Goal: Task Accomplishment & Management: Complete application form

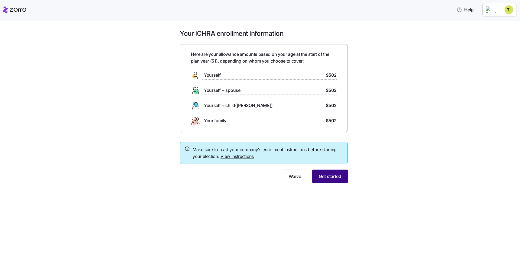
click at [324, 176] on span "Get started" at bounding box center [330, 176] width 22 height 7
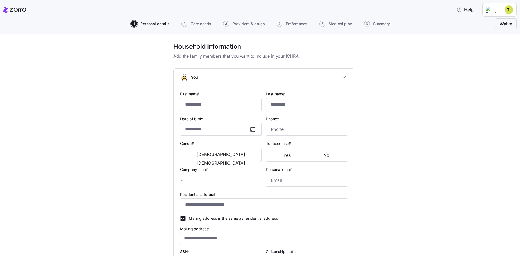
type input "********"
type input "******"
type input "[EMAIL_ADDRESS][DOMAIN_NAME]"
type input "tompinglis@gmail.com"
type input "**********"
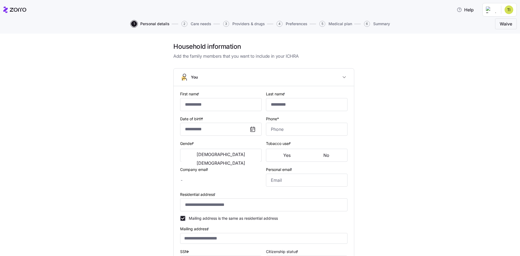
checkbox input "true"
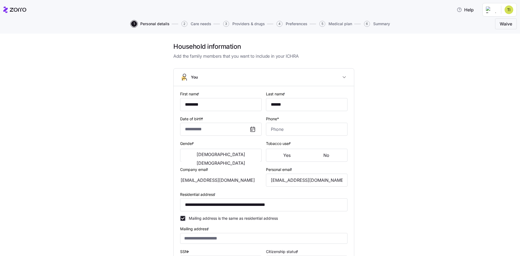
type input "**********"
type input "(404) 392-1850"
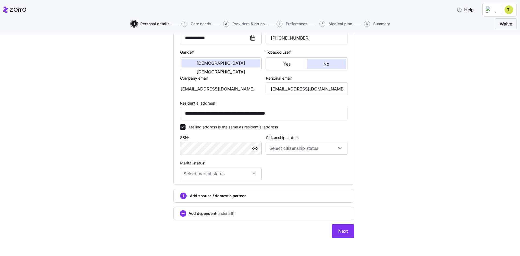
scroll to position [93, 0]
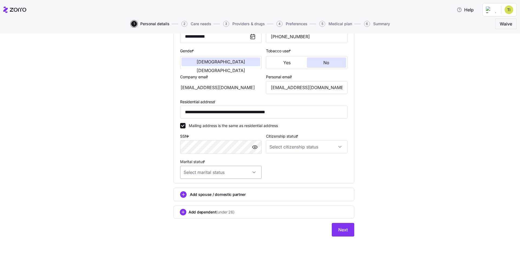
click at [224, 171] on input "Marital status *" at bounding box center [221, 172] width 82 height 13
click at [204, 199] on div "Married" at bounding box center [218, 199] width 77 height 11
type input "Married"
click at [297, 149] on input "Citizenship status *" at bounding box center [307, 146] width 82 height 13
click at [290, 163] on div "US citizen" at bounding box center [304, 163] width 77 height 11
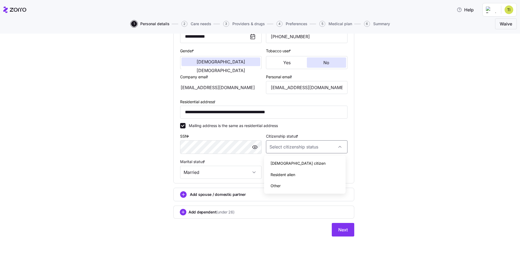
type input "US citizen"
click at [180, 195] on circle "add icon" at bounding box center [183, 195] width 6 height 6
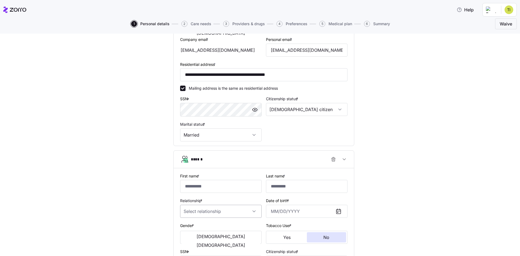
scroll to position [174, 0]
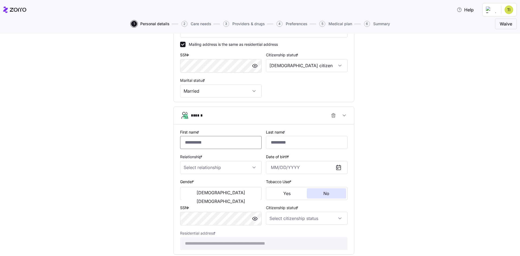
click at [206, 143] on input "First name *" at bounding box center [221, 142] width 82 height 13
type input "*****"
type input "******"
click at [253, 168] on input "Relationship *" at bounding box center [221, 167] width 82 height 13
click at [226, 184] on div "Spouse" at bounding box center [218, 183] width 77 height 11
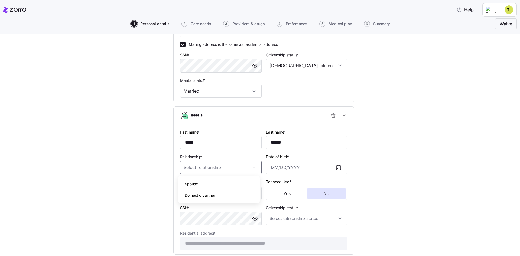
type input "Spouse"
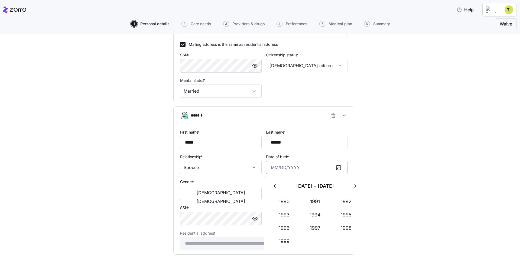
click at [271, 166] on input "Date of birth *" at bounding box center [307, 167] width 82 height 13
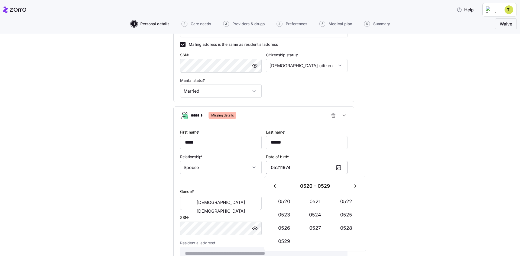
click at [275, 167] on input "05211974" at bounding box center [307, 167] width 82 height 13
click at [281, 167] on input "05/211974" at bounding box center [307, 167] width 82 height 13
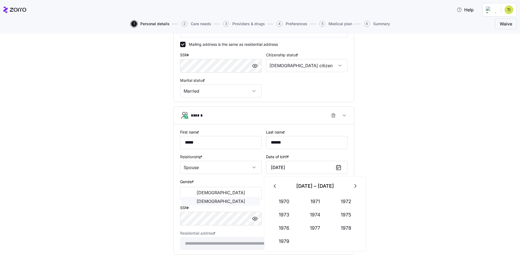
type input "May 21, 1974"
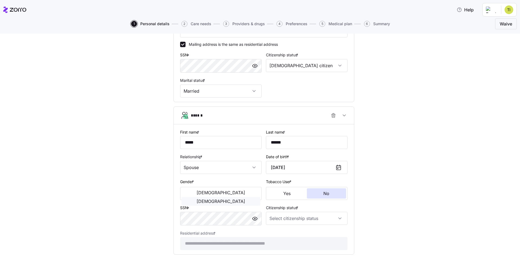
click at [235, 199] on span "Female" at bounding box center [221, 201] width 49 height 4
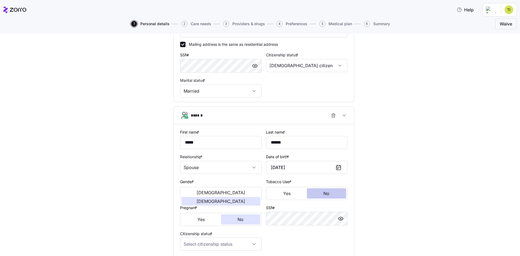
click at [324, 193] on span "No" at bounding box center [327, 193] width 6 height 4
click at [240, 220] on span "No" at bounding box center [241, 219] width 6 height 4
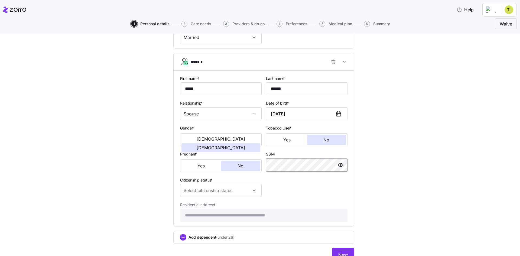
scroll to position [228, 0]
click at [255, 186] on input "Citizenship status *" at bounding box center [221, 189] width 82 height 13
click at [221, 207] on div "US citizen" at bounding box center [218, 206] width 77 height 11
type input "US citizen"
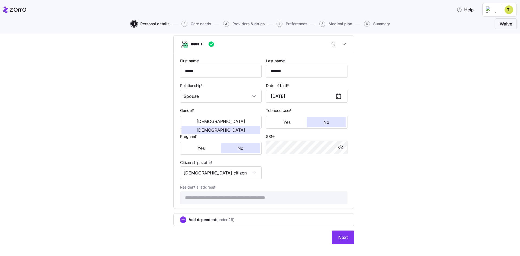
scroll to position [253, 0]
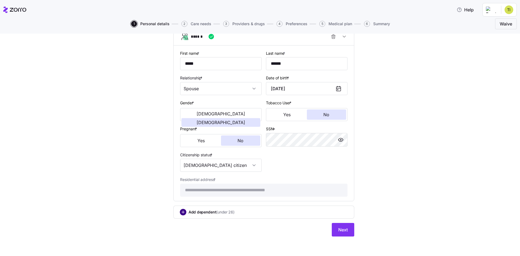
click at [182, 212] on circle "add icon" at bounding box center [183, 212] width 6 height 6
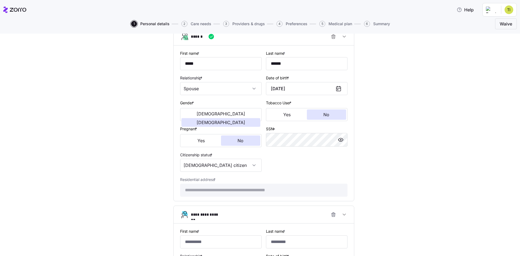
scroll to position [334, 0]
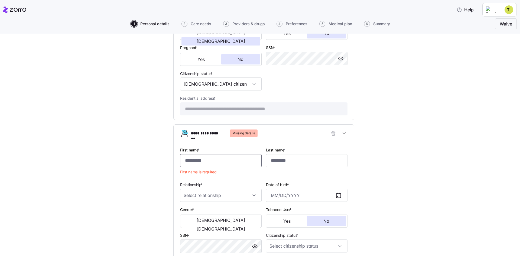
click at [190, 165] on input "First name *" at bounding box center [221, 160] width 82 height 13
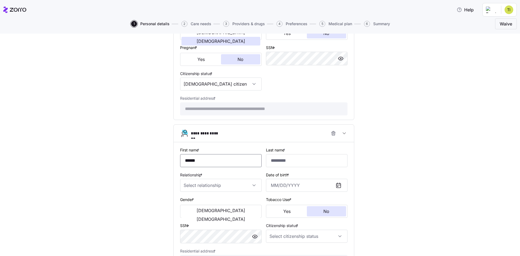
type input "******"
click at [191, 188] on input "Relationship *" at bounding box center [221, 185] width 82 height 13
click at [189, 202] on span "Child" at bounding box center [189, 202] width 9 height 6
type input "Child"
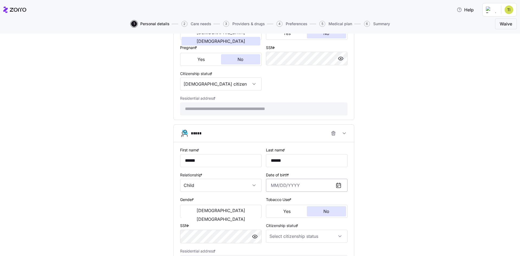
click at [270, 186] on input "Date of birth *" at bounding box center [307, 185] width 82 height 13
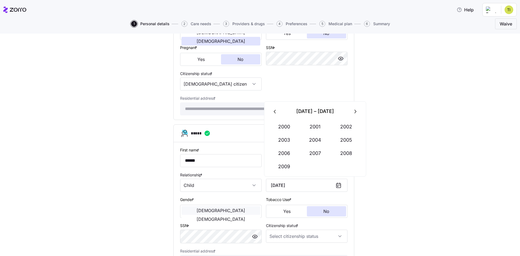
type input "June 21, 2004"
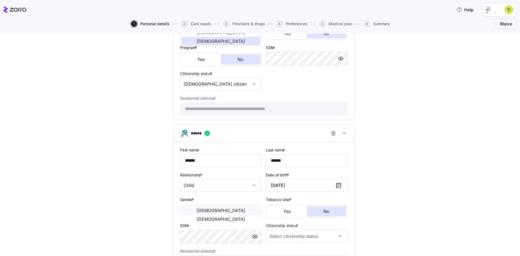
click at [204, 212] on span "[DEMOGRAPHIC_DATA]" at bounding box center [221, 210] width 49 height 4
click at [321, 208] on button "No" at bounding box center [327, 211] width 40 height 10
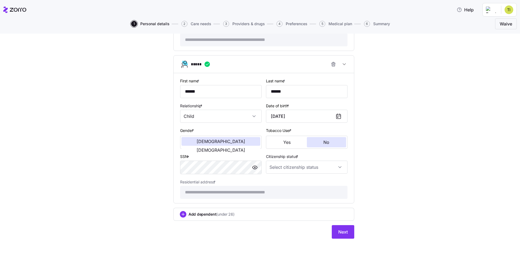
scroll to position [405, 0]
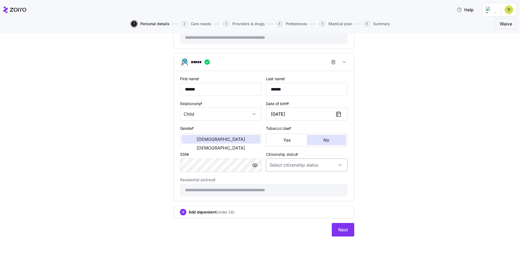
click at [337, 163] on input "Citizenship status *" at bounding box center [307, 165] width 82 height 13
click at [304, 179] on div "[DEMOGRAPHIC_DATA] citizen" at bounding box center [304, 181] width 77 height 11
type input "[DEMOGRAPHIC_DATA] citizen"
click at [342, 227] on span "Next" at bounding box center [342, 230] width 9 height 7
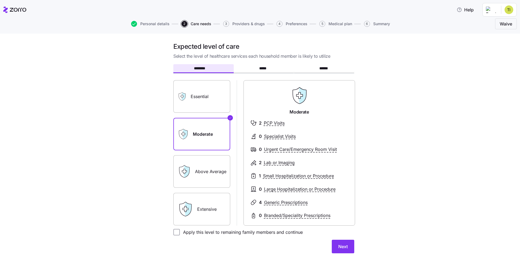
click at [206, 98] on label "Essential" at bounding box center [201, 96] width 57 height 33
click at [0, 0] on input "Essential" at bounding box center [0, 0] width 0 height 0
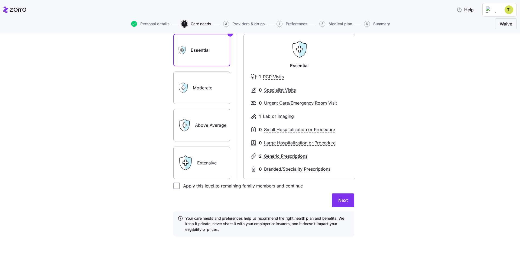
scroll to position [19, 0]
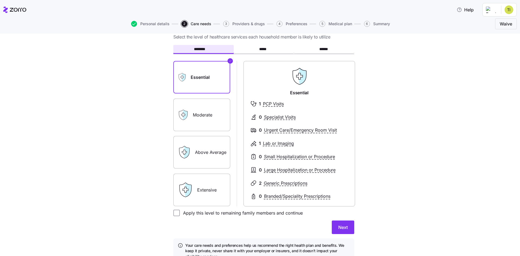
click at [199, 115] on label "Moderate" at bounding box center [201, 115] width 57 height 33
click at [0, 0] on input "Moderate" at bounding box center [0, 0] width 0 height 0
click at [174, 214] on input "Apply this level to remaining family members and continue" at bounding box center [176, 213] width 7 height 7
checkbox input "true"
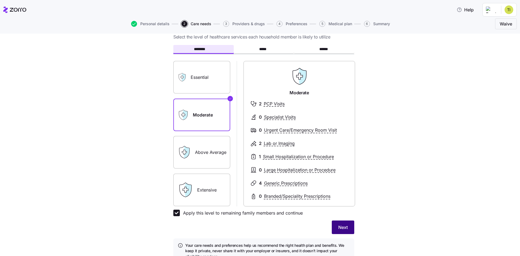
click at [343, 225] on span "Next" at bounding box center [342, 227] width 9 height 7
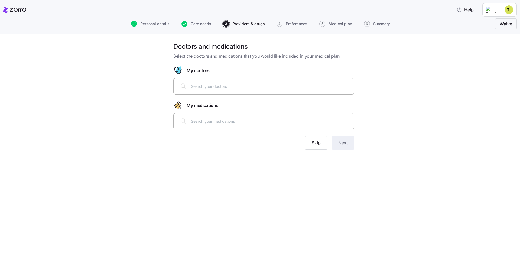
click at [213, 87] on input "text" at bounding box center [271, 86] width 160 height 6
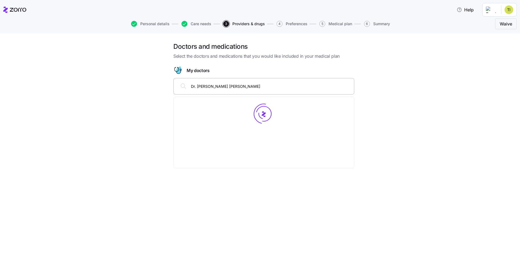
type input "Dr. Robert Hall"
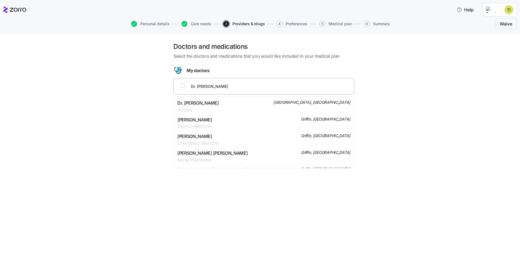
click at [201, 122] on span "Robert Hall" at bounding box center [195, 120] width 35 height 7
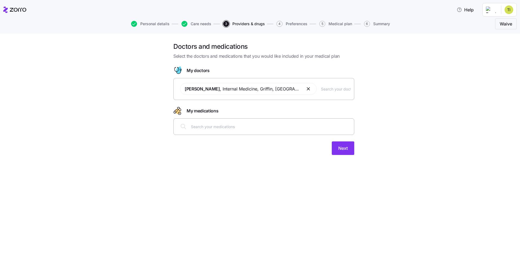
click at [201, 128] on input "text" at bounding box center [271, 127] width 160 height 6
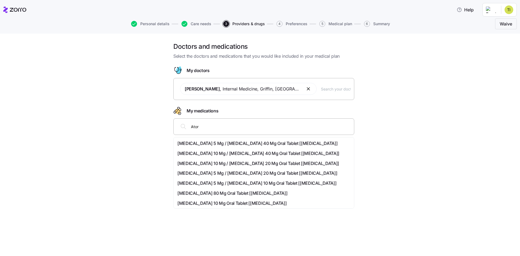
type input "Atorv"
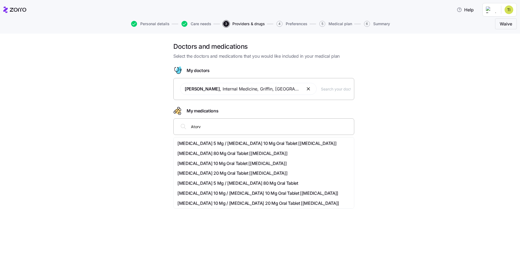
click at [198, 174] on span "Atorvastatin 20 Mg Oral Tablet [lipitor]" at bounding box center [233, 173] width 110 height 7
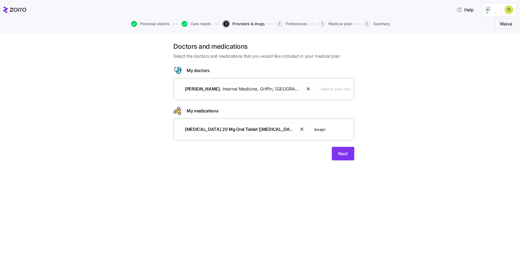
type input "lexapro"
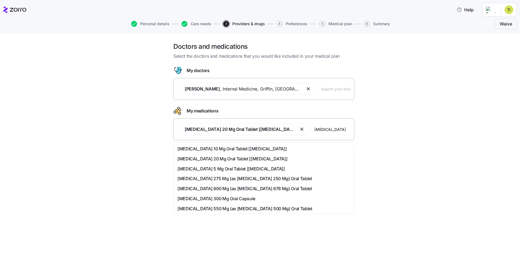
click at [227, 157] on span "Escitalopram 20 Mg Oral Tablet [lexapro]" at bounding box center [233, 159] width 110 height 7
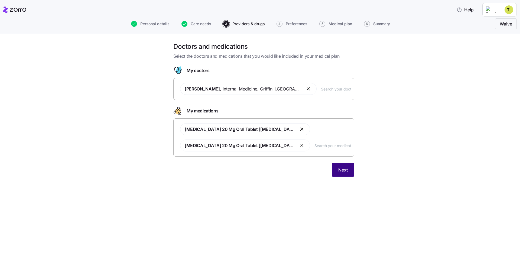
click at [345, 173] on button "Next" at bounding box center [343, 170] width 22 height 14
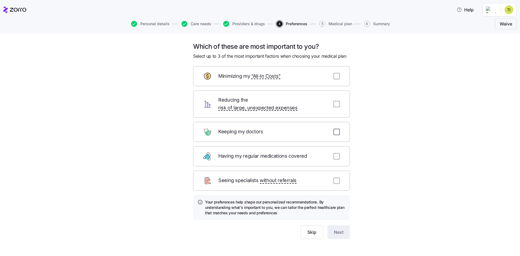
click at [335, 129] on input "checkbox" at bounding box center [337, 132] width 7 height 7
checkbox input "true"
click at [335, 153] on input "checkbox" at bounding box center [337, 156] width 7 height 7
checkbox input "true"
click at [334, 178] on input "checkbox" at bounding box center [337, 181] width 7 height 7
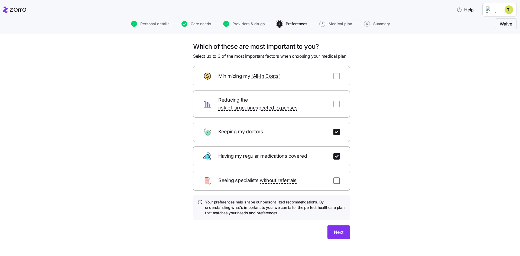
checkbox input "true"
click at [335, 225] on button "Next" at bounding box center [339, 232] width 22 height 14
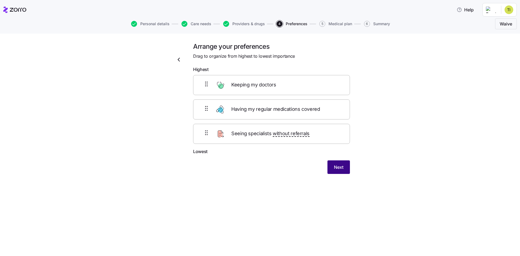
click at [343, 170] on span "Next" at bounding box center [338, 167] width 9 height 7
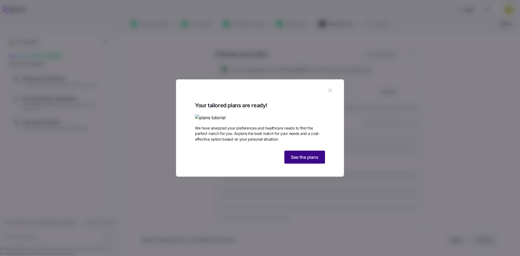
click at [300, 160] on span "See the plans" at bounding box center [305, 157] width 28 height 7
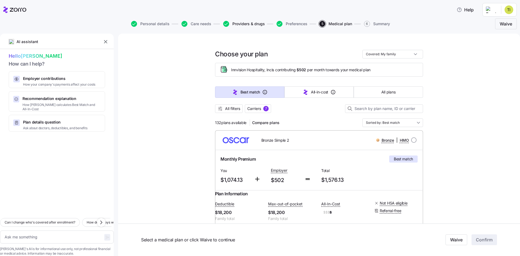
click at [244, 23] on span "Providers & drugs" at bounding box center [249, 24] width 33 height 4
type textarea "x"
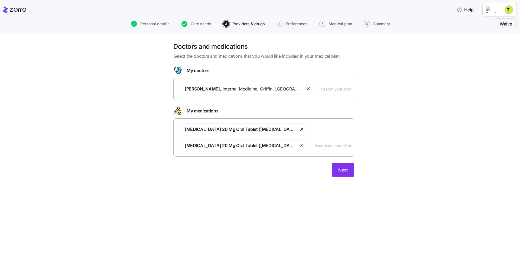
click at [321, 90] on input "text" at bounding box center [336, 89] width 30 height 6
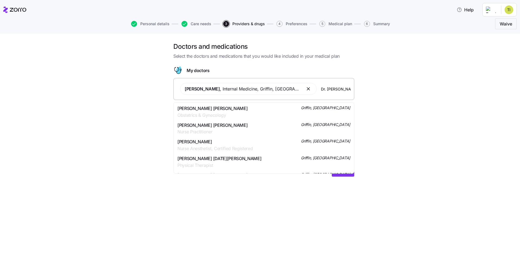
type input "Dr. megan"
click at [215, 111] on span "Megan Baldwin Potter" at bounding box center [213, 108] width 70 height 7
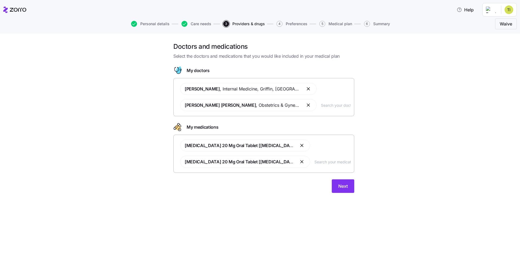
click at [293, 147] on div "Atorvastatin 20 Mg Oral Tablet [lipitor] Escitalopram 20 Mg Oral Tablet [lexapr…" at bounding box center [264, 153] width 174 height 35
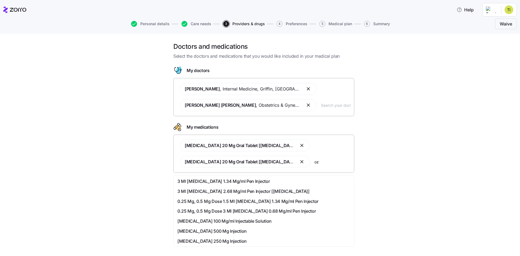
type input "o"
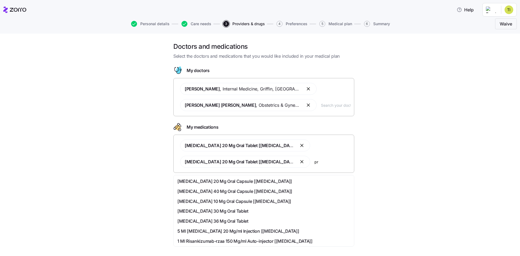
type input "p"
click at [406, 101] on div "Doctors and medications Select the doctors and medications that you would like …" at bounding box center [264, 120] width 498 height 157
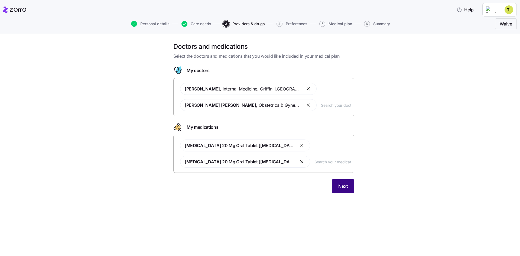
click at [344, 190] on button "Next" at bounding box center [343, 186] width 22 height 14
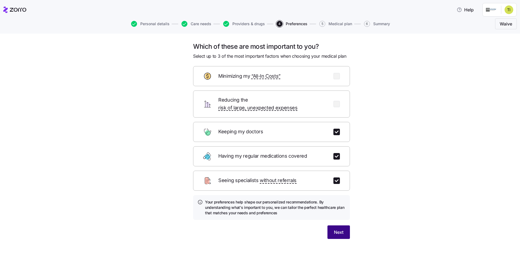
click at [339, 229] on span "Next" at bounding box center [338, 232] width 9 height 7
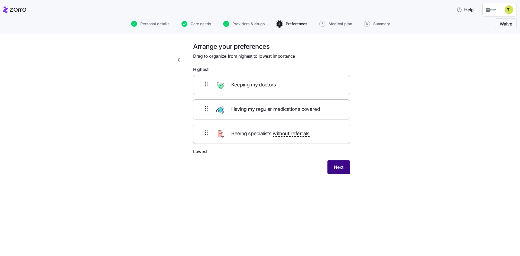
click at [340, 168] on span "Next" at bounding box center [338, 167] width 9 height 7
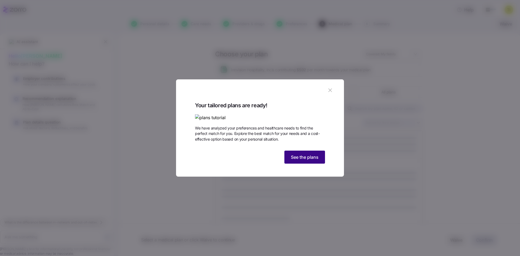
click at [316, 160] on span "See the plans" at bounding box center [305, 157] width 28 height 7
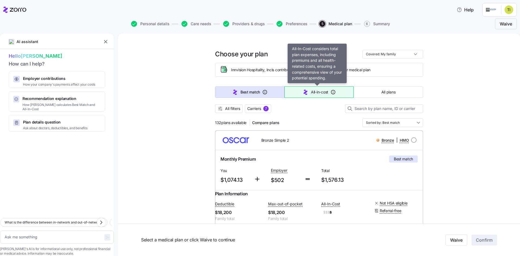
click at [317, 89] on span "All-in-cost" at bounding box center [319, 91] width 17 height 5
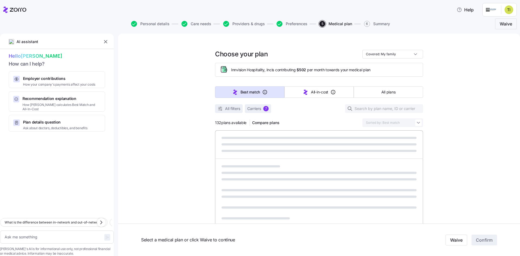
type textarea "x"
type input "Sorted by: All-in-cost"
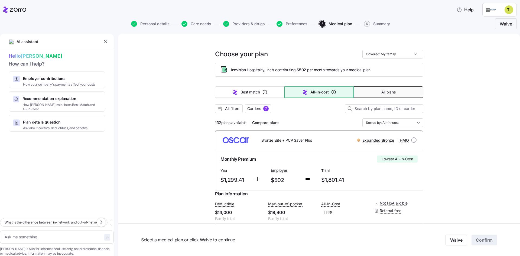
click at [395, 94] on button "All plans" at bounding box center [388, 91] width 69 height 11
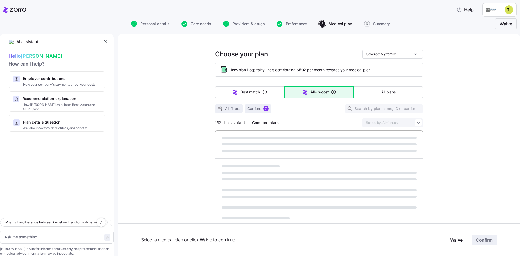
type textarea "x"
type input "Sorted by: Premium"
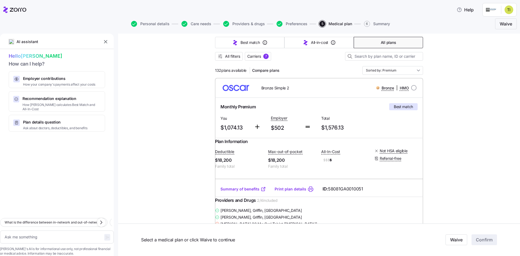
scroll to position [54, 0]
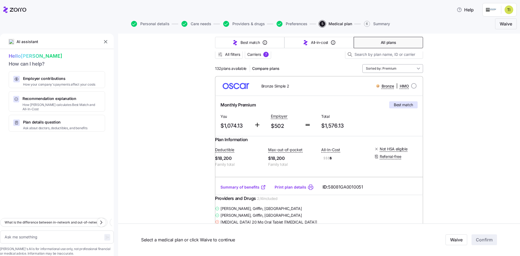
click at [418, 69] on input "Sorted by: Premium" at bounding box center [393, 68] width 61 height 9
click at [414, 69] on input "Sorted by: Premium" at bounding box center [393, 68] width 61 height 9
click at [398, 81] on div "Best match" at bounding box center [391, 81] width 56 height 9
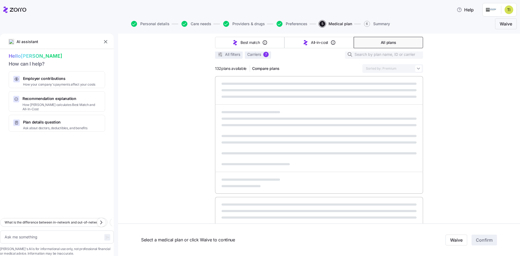
type textarea "x"
type input "Sorted by: Best match"
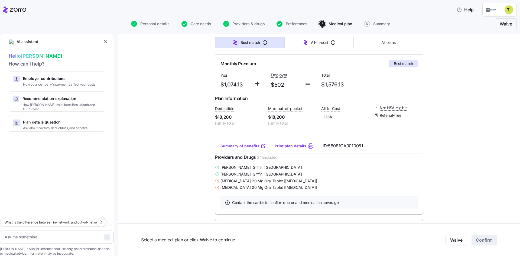
scroll to position [0, 0]
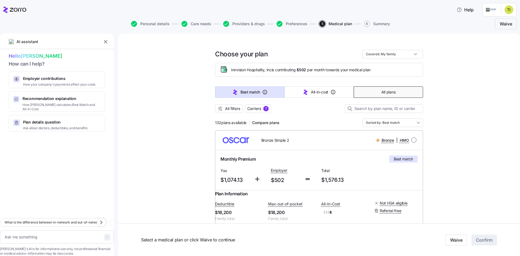
click at [403, 93] on button "All plans" at bounding box center [388, 91] width 69 height 11
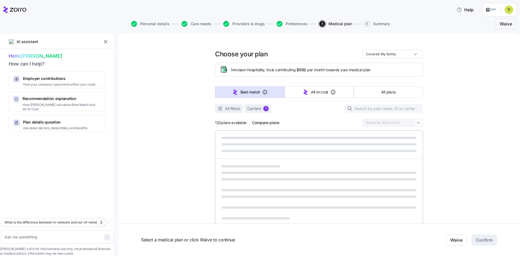
type textarea "x"
type input "Sorted by: Premium"
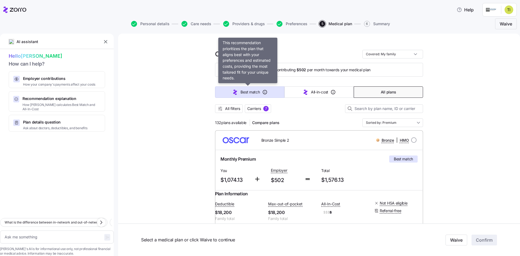
click at [244, 92] on span "Best match" at bounding box center [250, 91] width 19 height 5
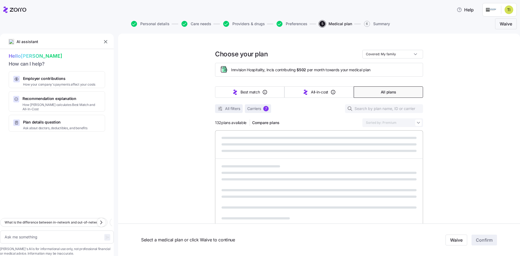
type textarea "x"
type input "Sorted by: Best match"
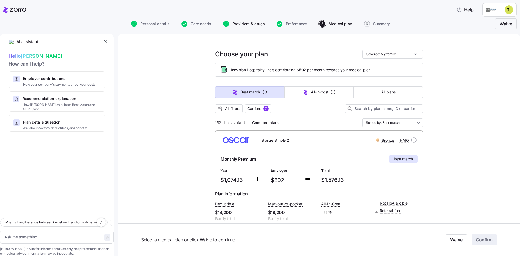
click at [246, 25] on span "Providers & drugs" at bounding box center [249, 24] width 33 height 4
type textarea "x"
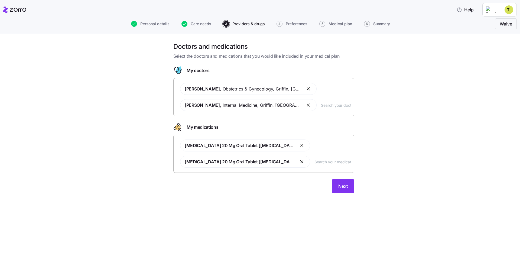
click at [315, 163] on input "text" at bounding box center [333, 162] width 36 height 6
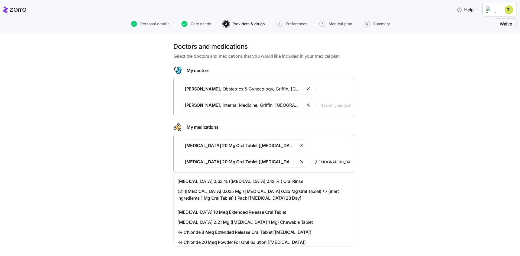
type input "monjarno"
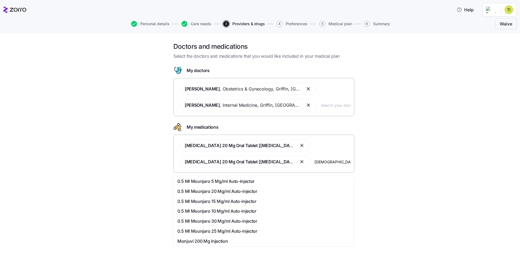
click at [268, 192] on div "0.5 Ml Mounjaro 20 Mg/ml Auto-injector" at bounding box center [264, 191] width 173 height 7
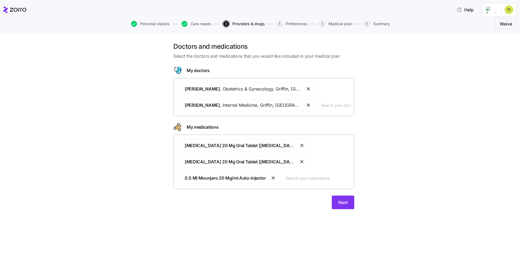
click at [512, 8] on html "Help Personal details Care needs 3 Providers & drugs 4 Preferences 5 Medical pl…" at bounding box center [260, 126] width 520 height 253
click at [199, 23] on html "Help Personal details Care needs 3 Providers & drugs 4 Preferences 5 Medical pl…" at bounding box center [260, 126] width 520 height 253
click at [199, 24] on span "Care needs" at bounding box center [201, 24] width 21 height 4
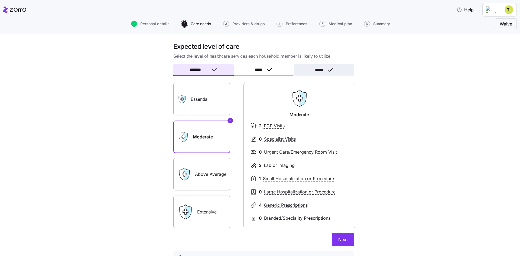
click at [331, 71] on icon "button" at bounding box center [330, 70] width 7 height 7
click at [255, 22] on span "Providers & drugs" at bounding box center [249, 24] width 33 height 4
click at [247, 23] on span "Providers & drugs" at bounding box center [249, 24] width 33 height 4
click at [164, 25] on span "Personal details" at bounding box center [154, 24] width 29 height 4
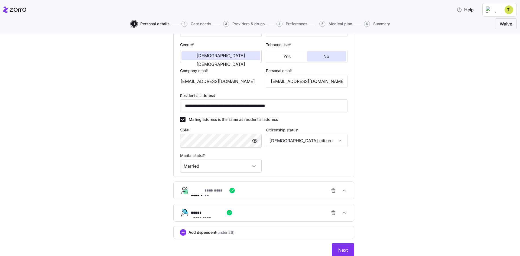
scroll to position [119, 0]
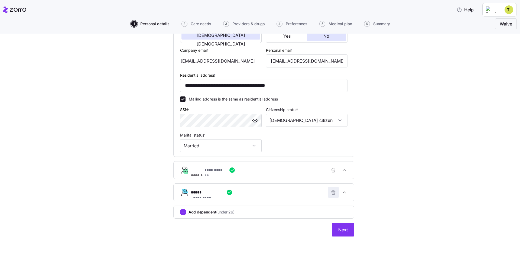
click at [332, 193] on icon "button" at bounding box center [333, 192] width 5 height 5
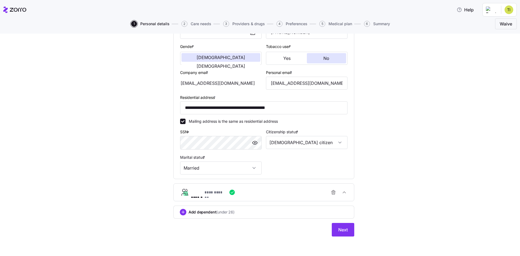
scroll to position [97, 0]
click at [345, 229] on span "Next" at bounding box center [342, 230] width 9 height 7
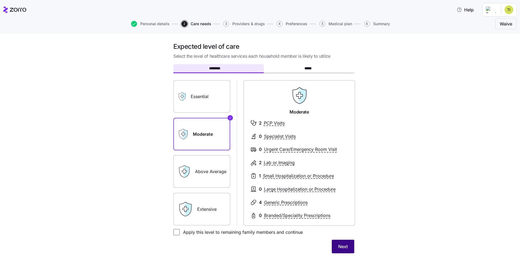
click at [346, 247] on span "Next" at bounding box center [342, 246] width 9 height 7
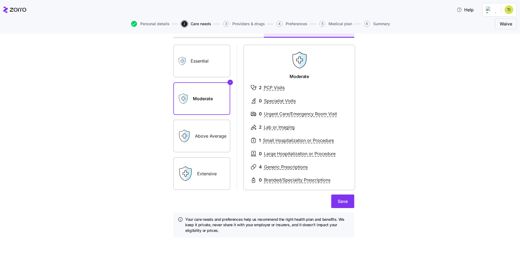
scroll to position [39, 0]
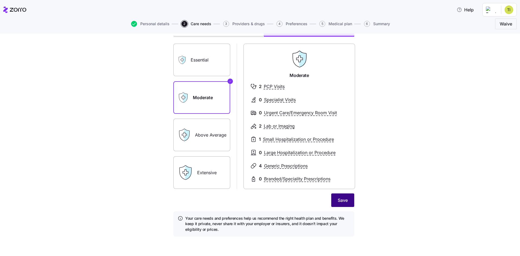
click at [344, 198] on span "Save" at bounding box center [343, 200] width 10 height 7
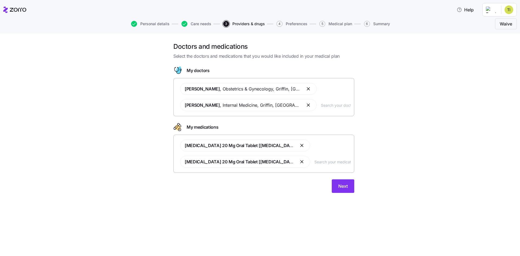
click at [315, 163] on input "text" at bounding box center [333, 162] width 36 height 6
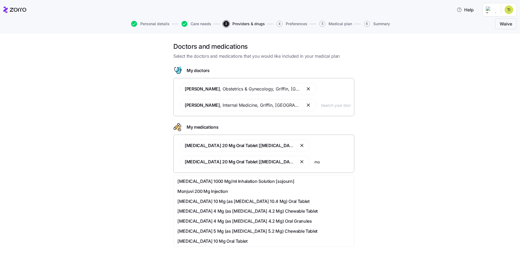
type input "m"
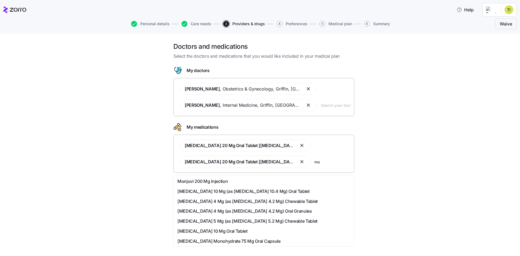
type input "m"
type input "o"
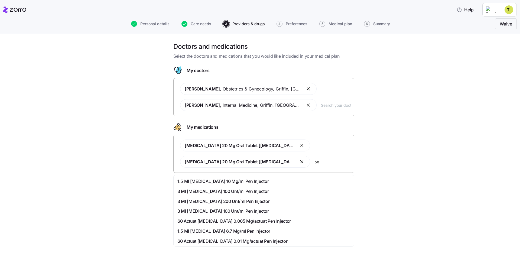
type input "p"
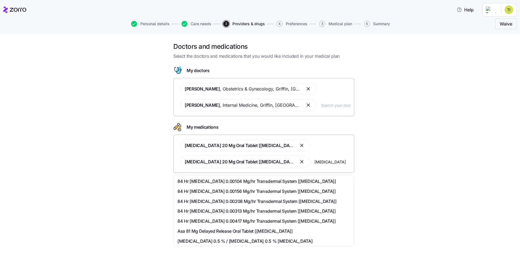
type input "minivelle"
click at [254, 219] on span "84 Hr Estradiol 0.00417 Mg/hr Transdermal System [minivelle]" at bounding box center [257, 221] width 159 height 7
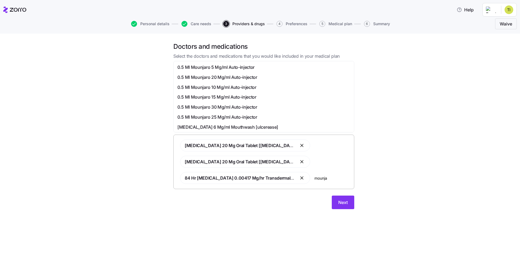
type input "mounjar"
click at [241, 87] on span "0.5 Ml Mounjaro 15 Mg/ml Auto-injector" at bounding box center [217, 87] width 79 height 7
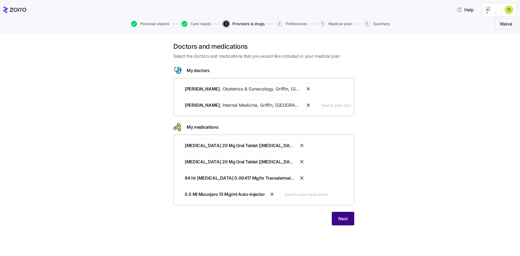
click at [339, 215] on button "Next" at bounding box center [343, 219] width 22 height 14
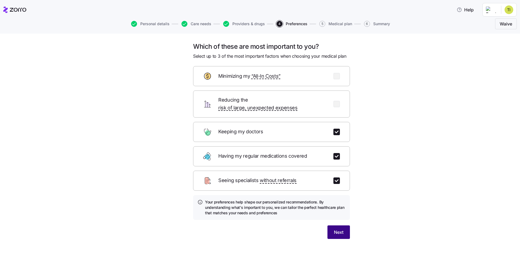
click at [341, 229] on span "Next" at bounding box center [338, 232] width 9 height 7
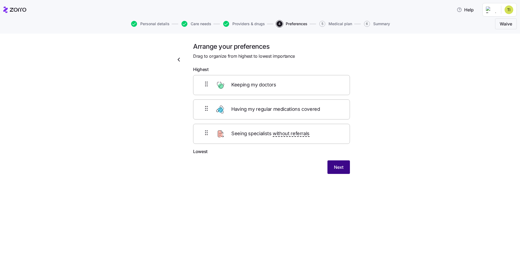
click at [344, 167] on button "Next" at bounding box center [339, 167] width 22 height 14
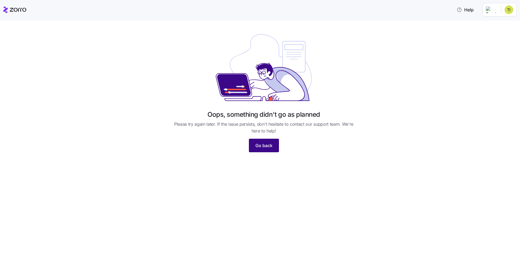
click at [256, 147] on span "Go back" at bounding box center [264, 145] width 17 height 7
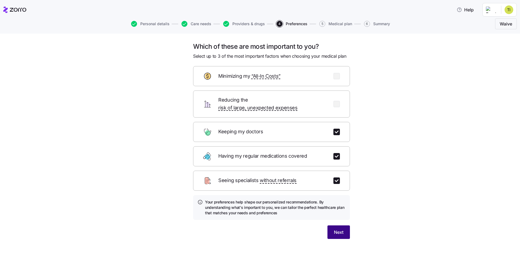
click at [328, 226] on button "Next" at bounding box center [339, 232] width 22 height 14
click at [334, 229] on span "Next" at bounding box center [338, 232] width 9 height 7
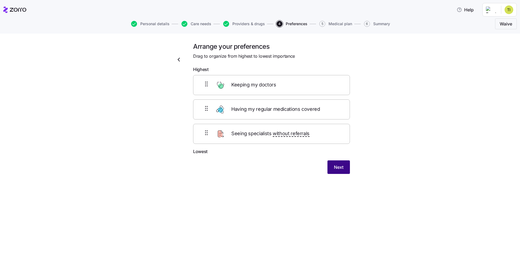
click at [340, 168] on span "Next" at bounding box center [338, 167] width 9 height 7
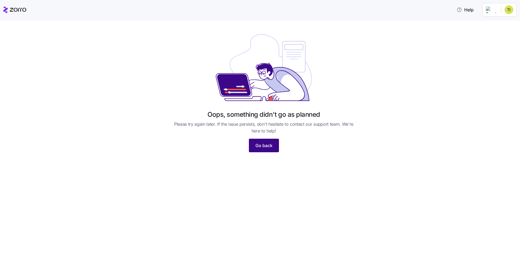
click at [268, 148] on span "Go back" at bounding box center [264, 145] width 17 height 7
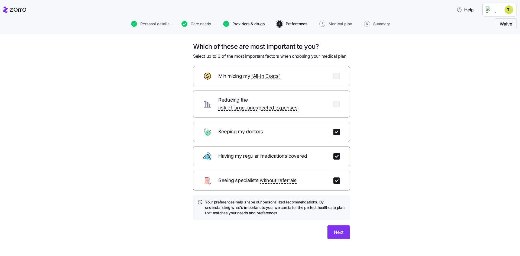
click at [238, 23] on span "Providers & drugs" at bounding box center [249, 24] width 33 height 4
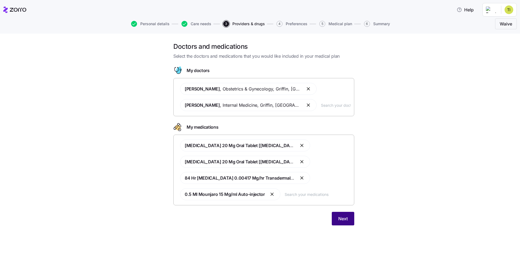
click at [343, 217] on span "Next" at bounding box center [342, 218] width 9 height 7
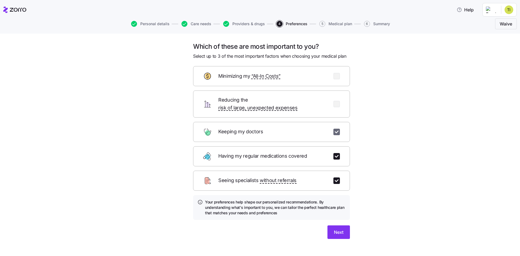
click at [334, 129] on input "checkbox" at bounding box center [337, 132] width 7 height 7
checkbox input "true"
click at [331, 225] on button "Next" at bounding box center [339, 232] width 22 height 14
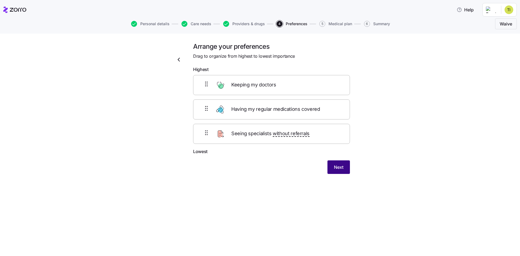
click at [337, 167] on span "Next" at bounding box center [338, 167] width 9 height 7
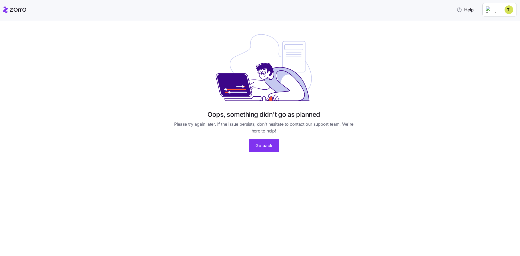
click at [513, 11] on html "Help Oops, something didn't go as planned Please try again later. If the issue …" at bounding box center [260, 126] width 520 height 253
click at [503, 26] on div "My settings" at bounding box center [498, 24] width 28 height 6
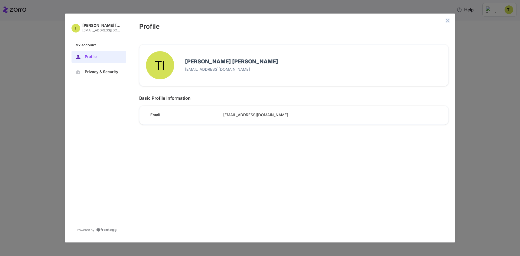
click at [449, 21] on icon "close admin-box" at bounding box center [448, 20] width 4 height 4
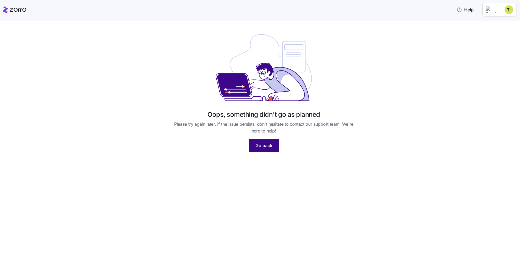
click at [267, 147] on span "Go back" at bounding box center [264, 145] width 17 height 7
click at [258, 145] on span "Go back" at bounding box center [264, 145] width 17 height 7
click at [268, 143] on span "Go back" at bounding box center [264, 145] width 17 height 7
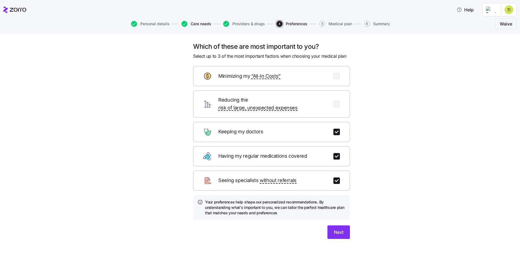
click at [196, 23] on span "Care needs" at bounding box center [201, 24] width 21 height 4
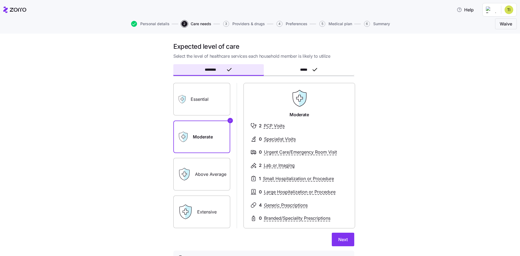
click at [211, 131] on label "Moderate" at bounding box center [201, 137] width 57 height 33
click at [0, 0] on input "Moderate" at bounding box center [0, 0] width 0 height 0
click at [338, 242] on span "Next" at bounding box center [342, 239] width 9 height 7
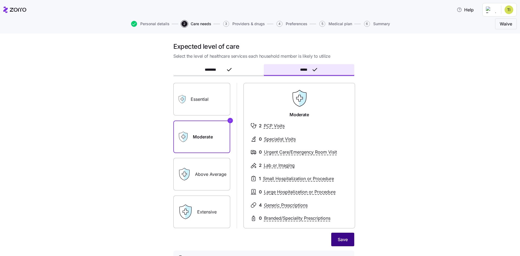
click at [344, 239] on span "Save" at bounding box center [343, 239] width 10 height 7
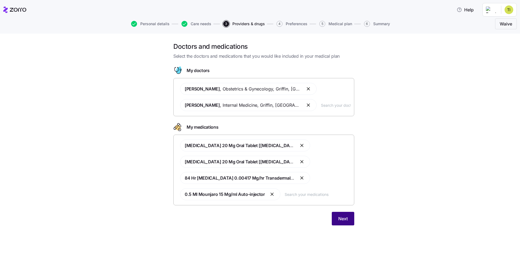
click at [347, 218] on span "Next" at bounding box center [342, 218] width 9 height 7
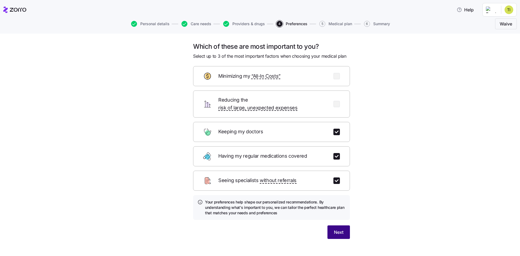
click at [334, 229] on span "Next" at bounding box center [338, 232] width 9 height 7
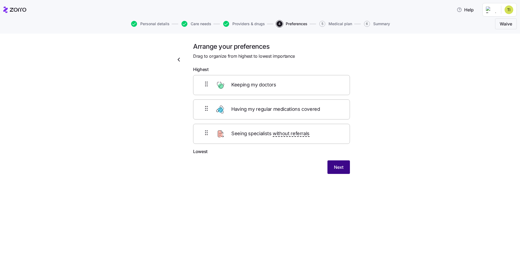
click at [342, 168] on span "Next" at bounding box center [338, 167] width 9 height 7
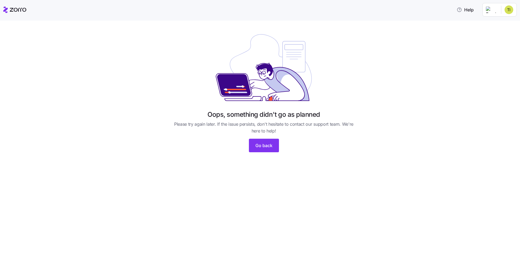
click at [19, 11] on icon at bounding box center [14, 10] width 23 height 7
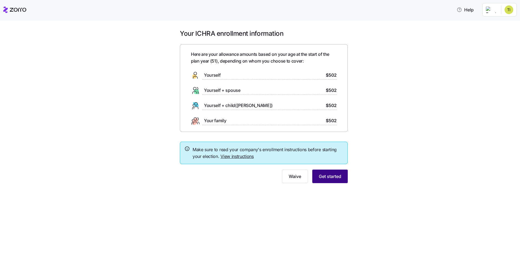
click at [331, 180] on span "Get started" at bounding box center [330, 176] width 22 height 7
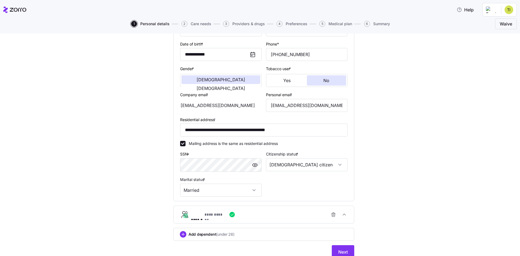
scroll to position [97, 0]
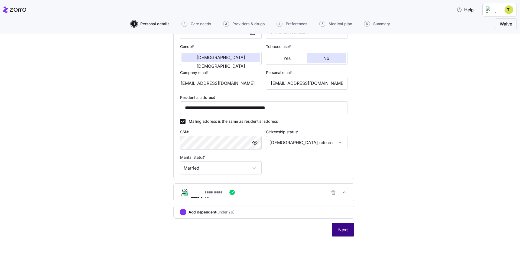
click at [342, 231] on span "Next" at bounding box center [342, 230] width 9 height 7
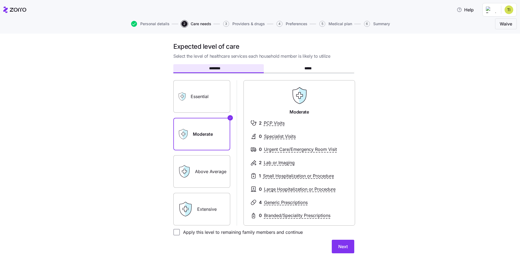
click at [214, 135] on label "Moderate" at bounding box center [201, 134] width 57 height 33
click at [0, 0] on input "Moderate" at bounding box center [0, 0] width 0 height 0
click at [173, 233] on input "Apply this level to remaining family members and continue" at bounding box center [176, 232] width 7 height 7
checkbox input "true"
drag, startPoint x: 345, startPoint y: 244, endPoint x: 353, endPoint y: 232, distance: 13.8
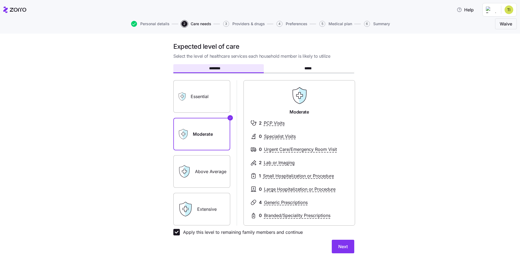
click at [346, 244] on span "Next" at bounding box center [342, 246] width 9 height 7
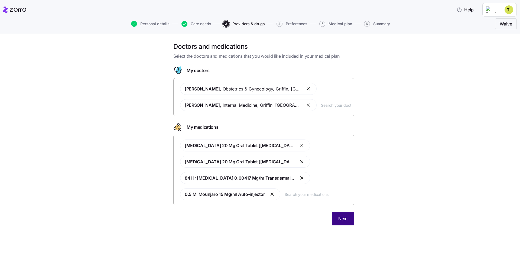
click at [344, 221] on span "Next" at bounding box center [342, 218] width 9 height 7
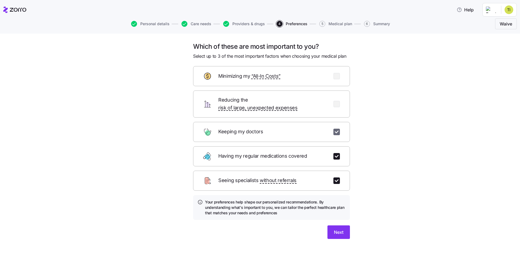
click at [336, 129] on input "checkbox" at bounding box center [337, 132] width 7 height 7
checkbox input "false"
click at [334, 153] on input "checkbox" at bounding box center [337, 156] width 7 height 7
checkbox input "false"
click at [335, 178] on input "checkbox" at bounding box center [337, 181] width 7 height 7
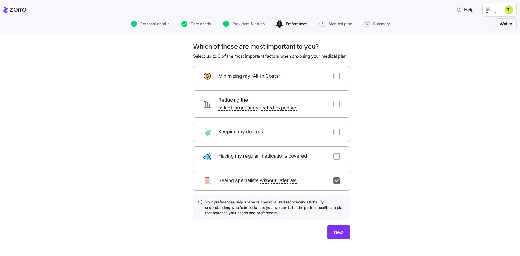
checkbox input "false"
click at [335, 153] on input "checkbox" at bounding box center [337, 156] width 7 height 7
checkbox input "true"
click at [335, 129] on input "checkbox" at bounding box center [337, 132] width 7 height 7
checkbox input "true"
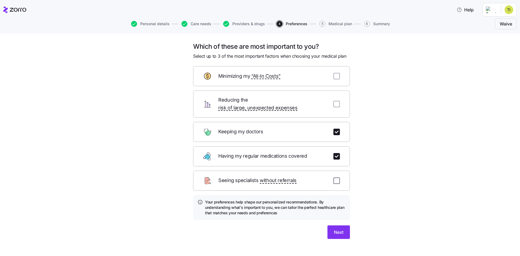
click at [335, 178] on input "checkbox" at bounding box center [337, 181] width 7 height 7
checkbox input "true"
click at [333, 225] on button "Next" at bounding box center [339, 232] width 22 height 14
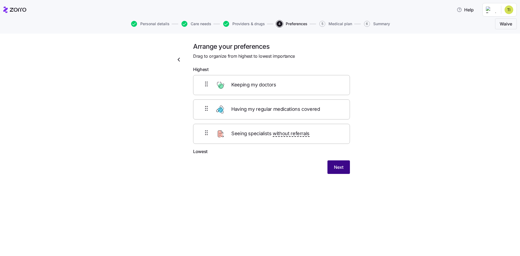
click at [344, 169] on button "Next" at bounding box center [339, 167] width 22 height 14
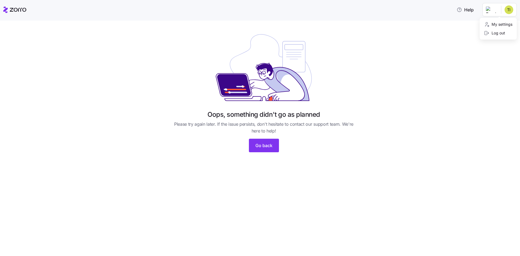
click at [512, 9] on html "Help Oops, something didn't go as planned Please try again later. If the issue …" at bounding box center [260, 126] width 520 height 253
click at [500, 34] on div "Log out" at bounding box center [494, 33] width 21 height 6
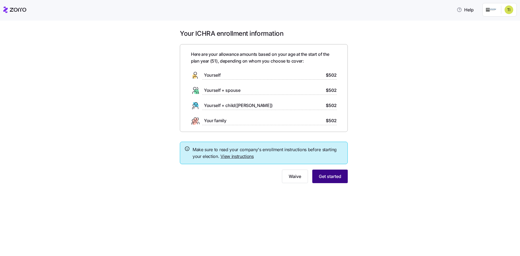
click at [330, 177] on span "Get started" at bounding box center [330, 176] width 22 height 7
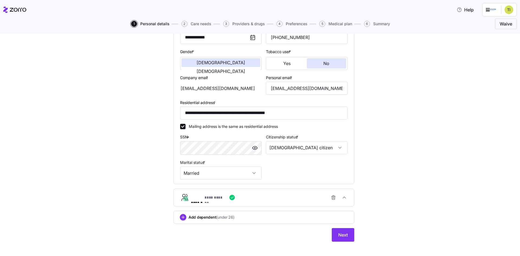
scroll to position [97, 0]
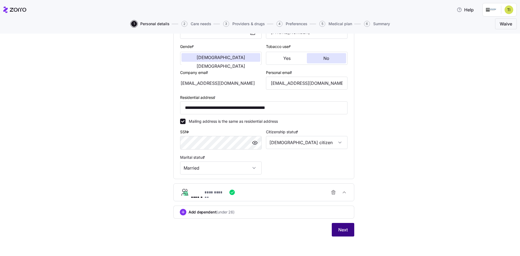
click at [338, 228] on span "Next" at bounding box center [342, 230] width 9 height 7
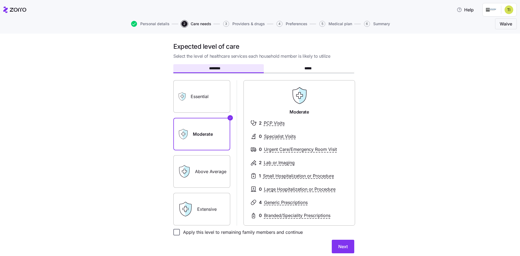
click at [175, 231] on input "Apply this level to remaining family members and continue" at bounding box center [176, 232] width 7 height 7
checkbox input "true"
click at [338, 245] on span "Next" at bounding box center [342, 246] width 9 height 7
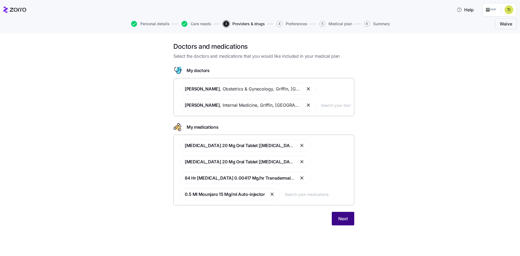
click at [340, 221] on span "Next" at bounding box center [342, 218] width 9 height 7
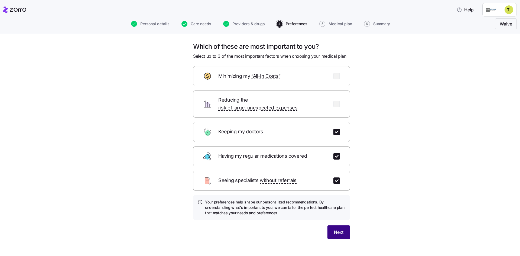
click at [342, 225] on button "Next" at bounding box center [339, 232] width 22 height 14
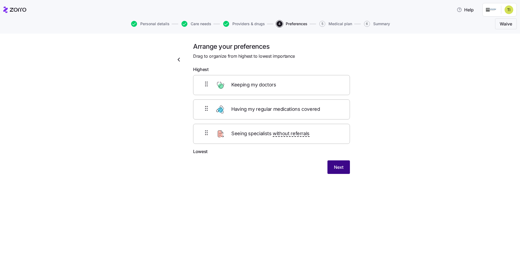
click at [344, 167] on button "Next" at bounding box center [339, 167] width 22 height 14
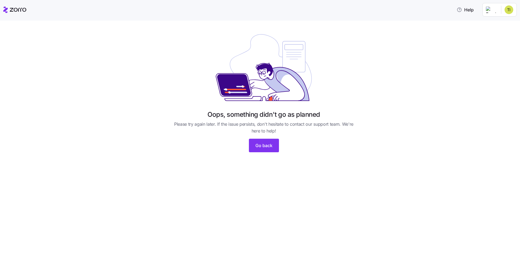
click at [508, 11] on html "Help Oops, something didn't go as planned Please try again later. If the issue …" at bounding box center [260, 126] width 520 height 253
click at [499, 34] on div "Log out" at bounding box center [494, 33] width 21 height 6
